Goal: Check status

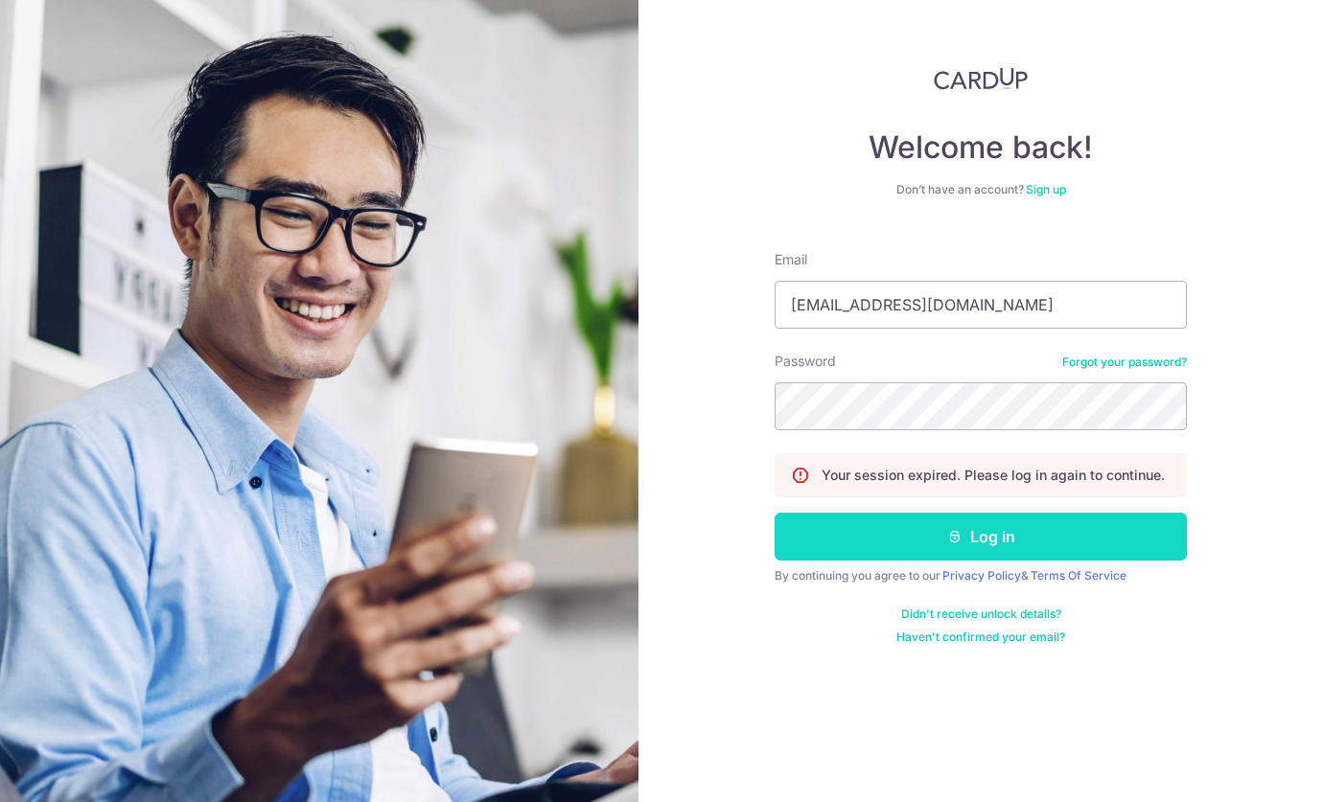
click at [903, 520] on button "Log in" at bounding box center [981, 537] width 412 height 48
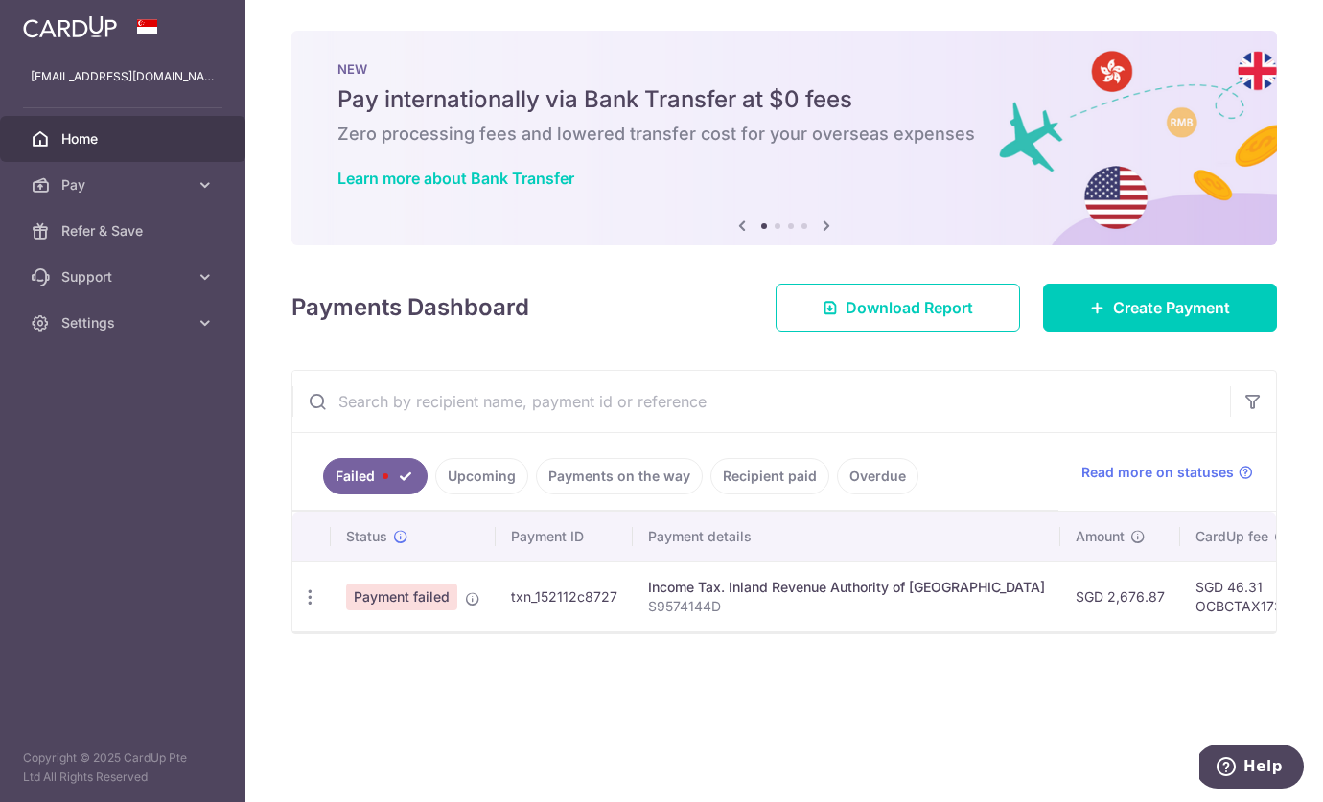
click at [387, 595] on span "Payment failed" at bounding box center [401, 597] width 111 height 27
click at [302, 603] on icon "button" at bounding box center [310, 598] width 20 height 20
